Goal: Check status: Check status

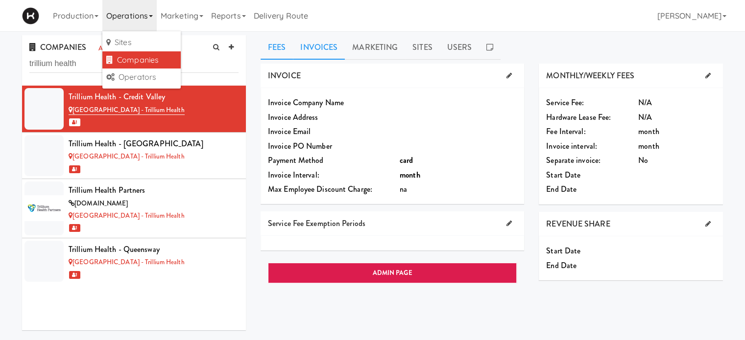
click at [322, 42] on link "Invoices" at bounding box center [319, 47] width 52 height 24
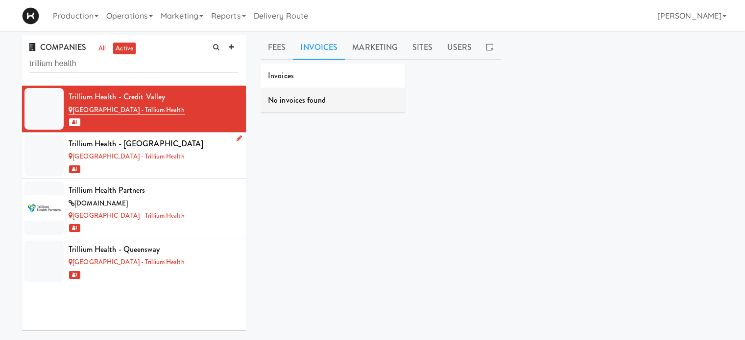
click at [170, 146] on div "Trillium Health - [GEOGRAPHIC_DATA]" at bounding box center [154, 144] width 170 height 15
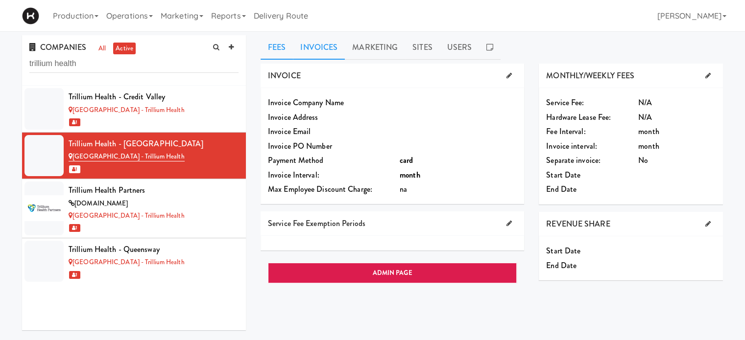
click at [336, 49] on link "Invoices" at bounding box center [319, 47] width 52 height 24
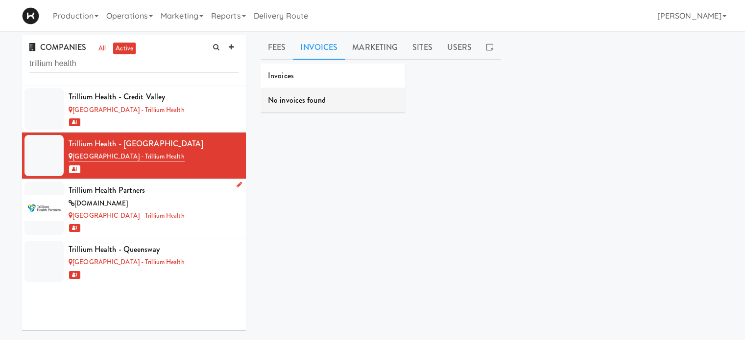
click at [184, 201] on div "[DOMAIN_NAME]" at bounding box center [154, 204] width 170 height 12
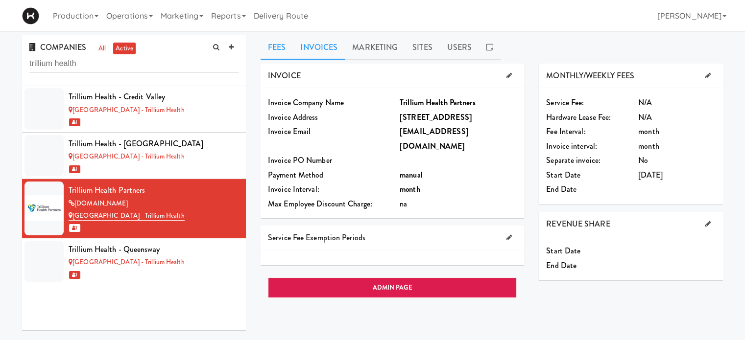
click at [317, 49] on link "Invoices" at bounding box center [319, 47] width 52 height 24
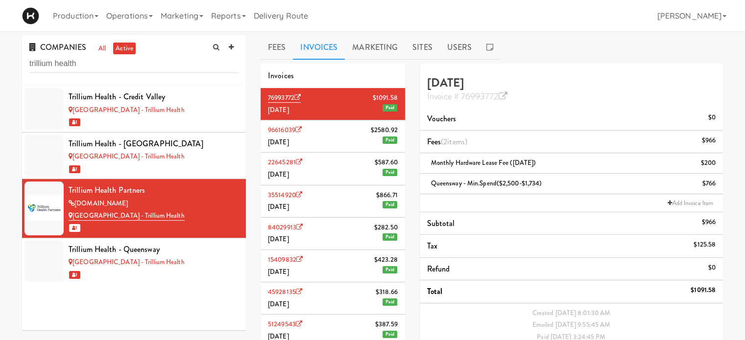
click at [371, 135] on span "$2580.92" at bounding box center [384, 130] width 27 height 12
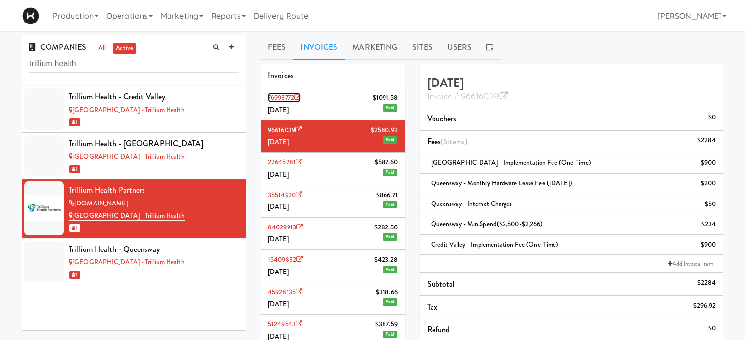
click at [300, 96] on icon at bounding box center [297, 98] width 6 height 6
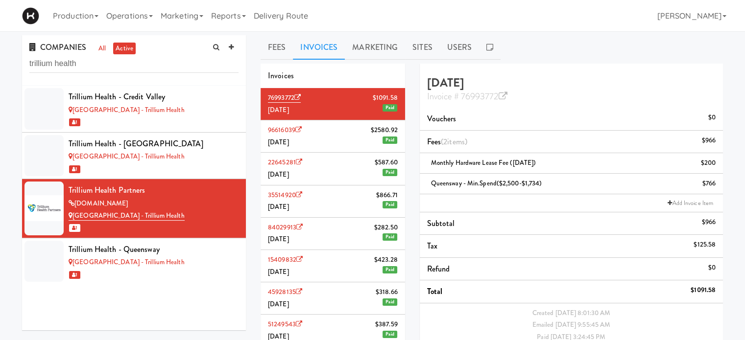
click at [321, 142] on li "96616039 $2580.92 [DATE] Paid" at bounding box center [333, 137] width 145 height 32
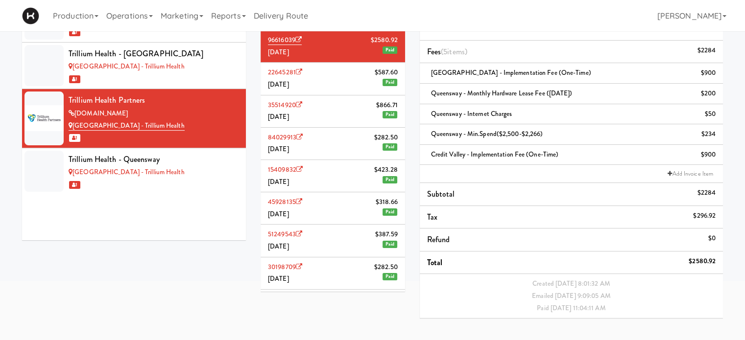
scroll to position [41, 0]
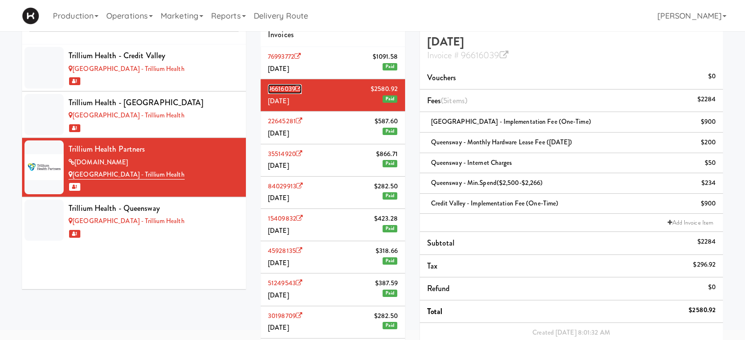
click at [301, 88] on icon at bounding box center [298, 89] width 6 height 6
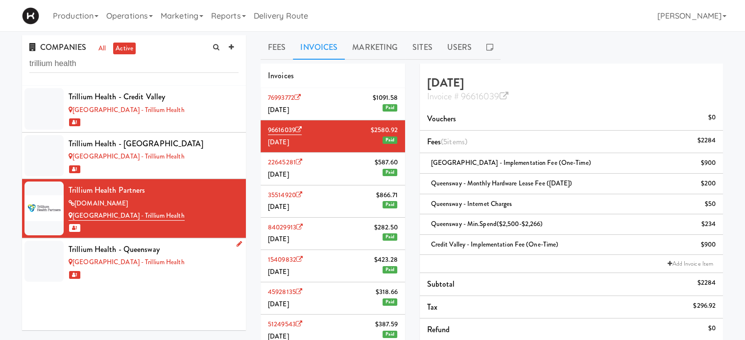
click at [165, 257] on div "[GEOGRAPHIC_DATA] - Trillium Health" at bounding box center [154, 263] width 170 height 12
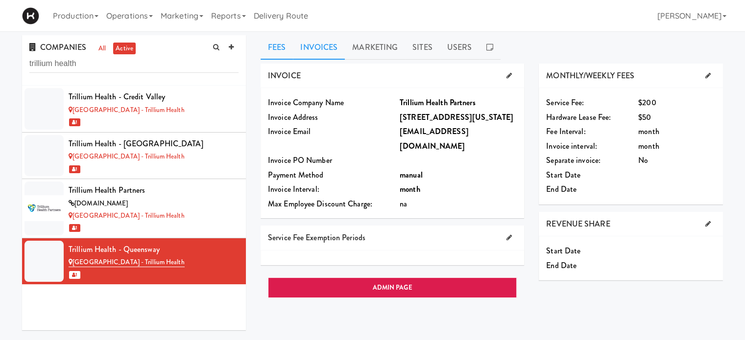
click at [306, 50] on link "Invoices" at bounding box center [319, 47] width 52 height 24
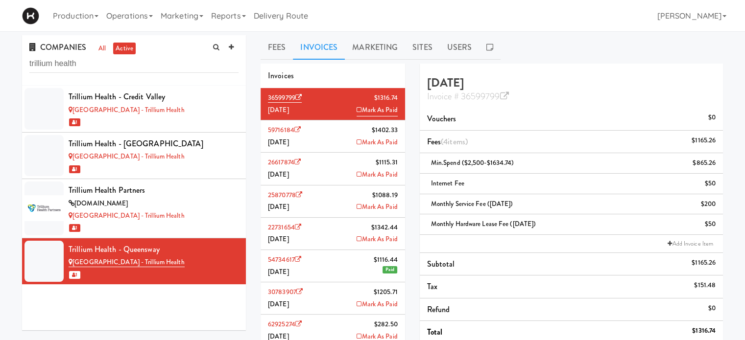
click at [292, 92] on li "36599799 $1316.74 [DATE] [PERSON_NAME]" at bounding box center [333, 104] width 145 height 32
click at [300, 96] on icon at bounding box center [298, 98] width 6 height 6
click at [154, 15] on link "Operations" at bounding box center [129, 15] width 54 height 31
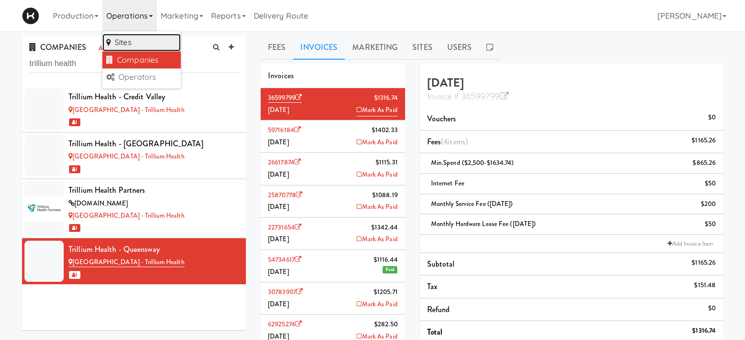
click at [137, 44] on link "Sites" at bounding box center [141, 43] width 78 height 18
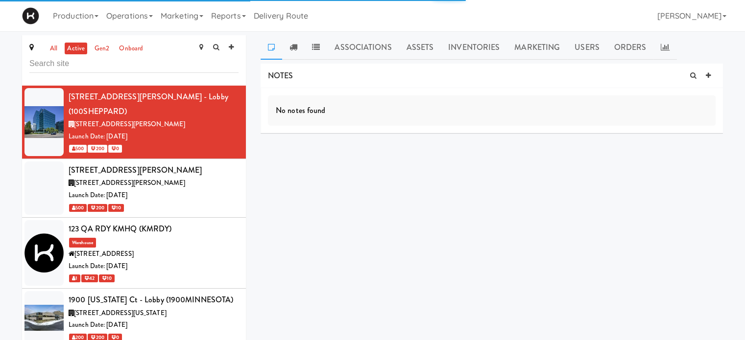
click at [132, 60] on input "text" at bounding box center [133, 64] width 209 height 18
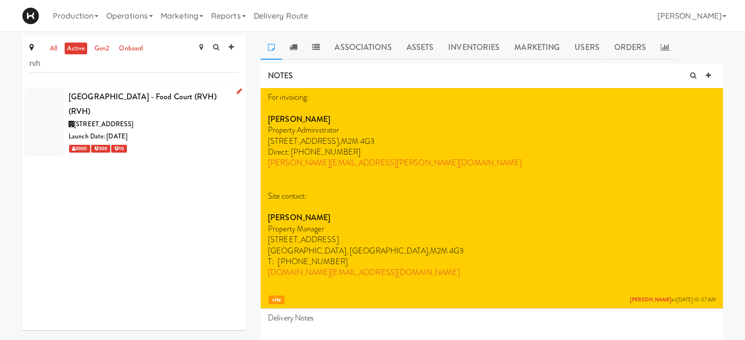
type input "rvh"
click at [186, 119] on div "[STREET_ADDRESS]" at bounding box center [154, 125] width 170 height 12
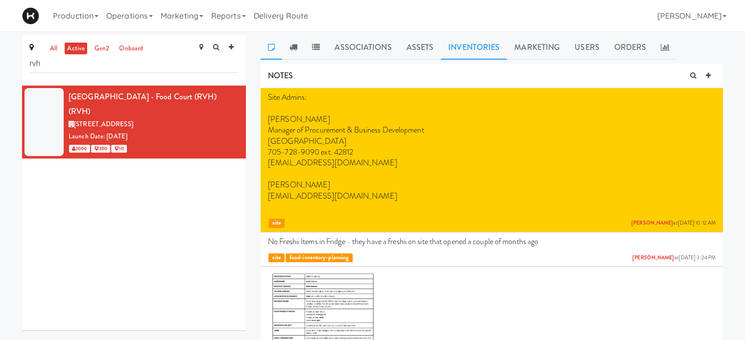
click at [470, 57] on link "Inventories" at bounding box center [474, 47] width 66 height 24
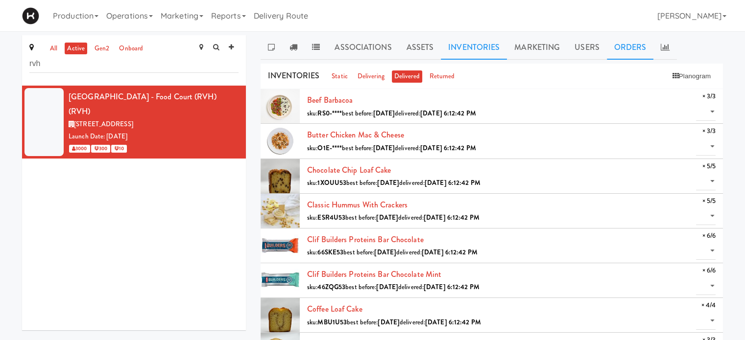
click at [625, 47] on link "Orders" at bounding box center [630, 47] width 47 height 24
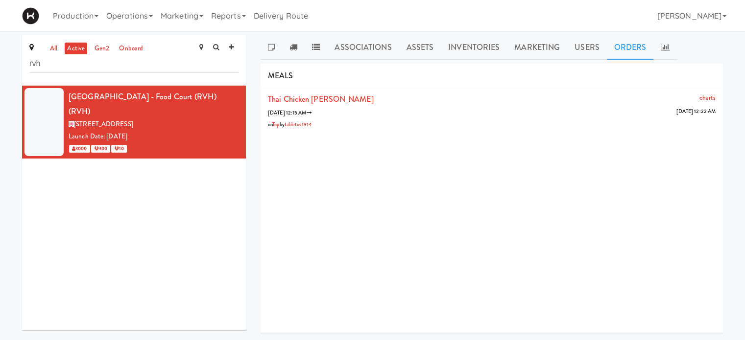
click at [583, 13] on div "Production Menus Manufacturers Inventory Plans Routing Deliveries Delivery Plan…" at bounding box center [372, 15] width 701 height 31
